Goal: Navigation & Orientation: Find specific page/section

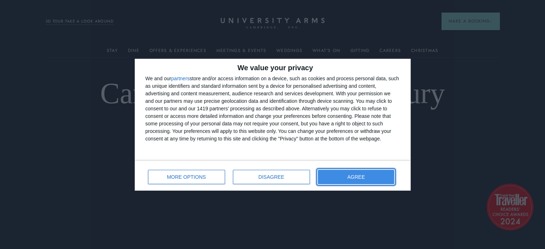
click at [375, 178] on button "AGREE" at bounding box center [356, 177] width 77 height 14
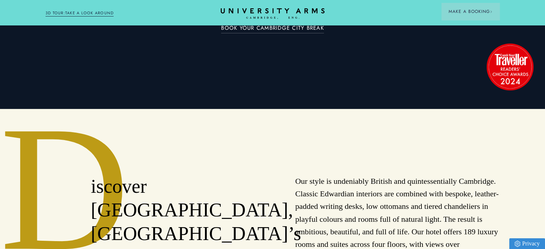
scroll to position [56, 0]
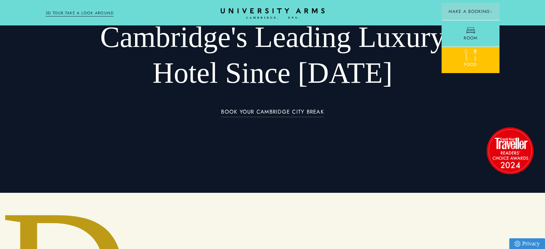
click at [471, 63] on span "Food" at bounding box center [470, 64] width 13 height 6
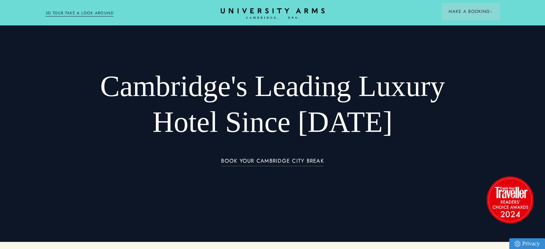
scroll to position [0, 0]
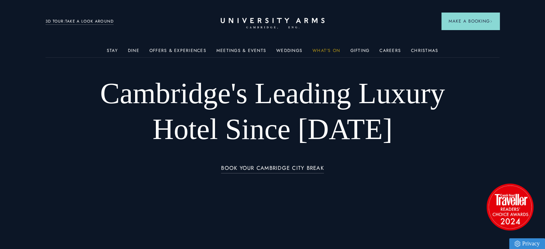
click at [331, 48] on link "What's On" at bounding box center [326, 52] width 28 height 9
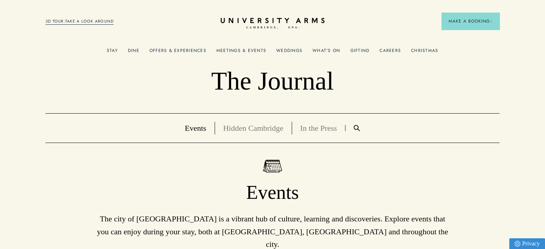
click at [420, 48] on link "Christmas" at bounding box center [424, 52] width 27 height 9
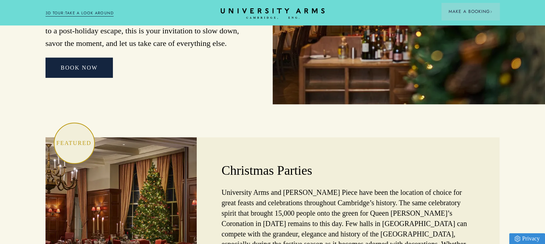
scroll to position [2006, 0]
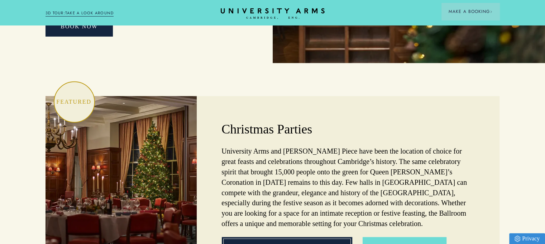
click at [295, 237] on link "Christmas Party Packages" at bounding box center [287, 246] width 130 height 19
